Goal: Information Seeking & Learning: Learn about a topic

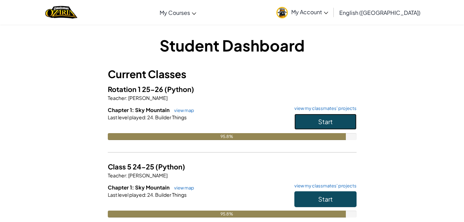
click at [317, 121] on button "Start" at bounding box center [326, 122] width 62 height 16
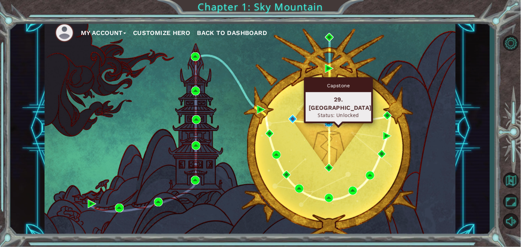
click at [326, 122] on img at bounding box center [329, 122] width 9 height 9
